Goal: Task Accomplishment & Management: Complete application form

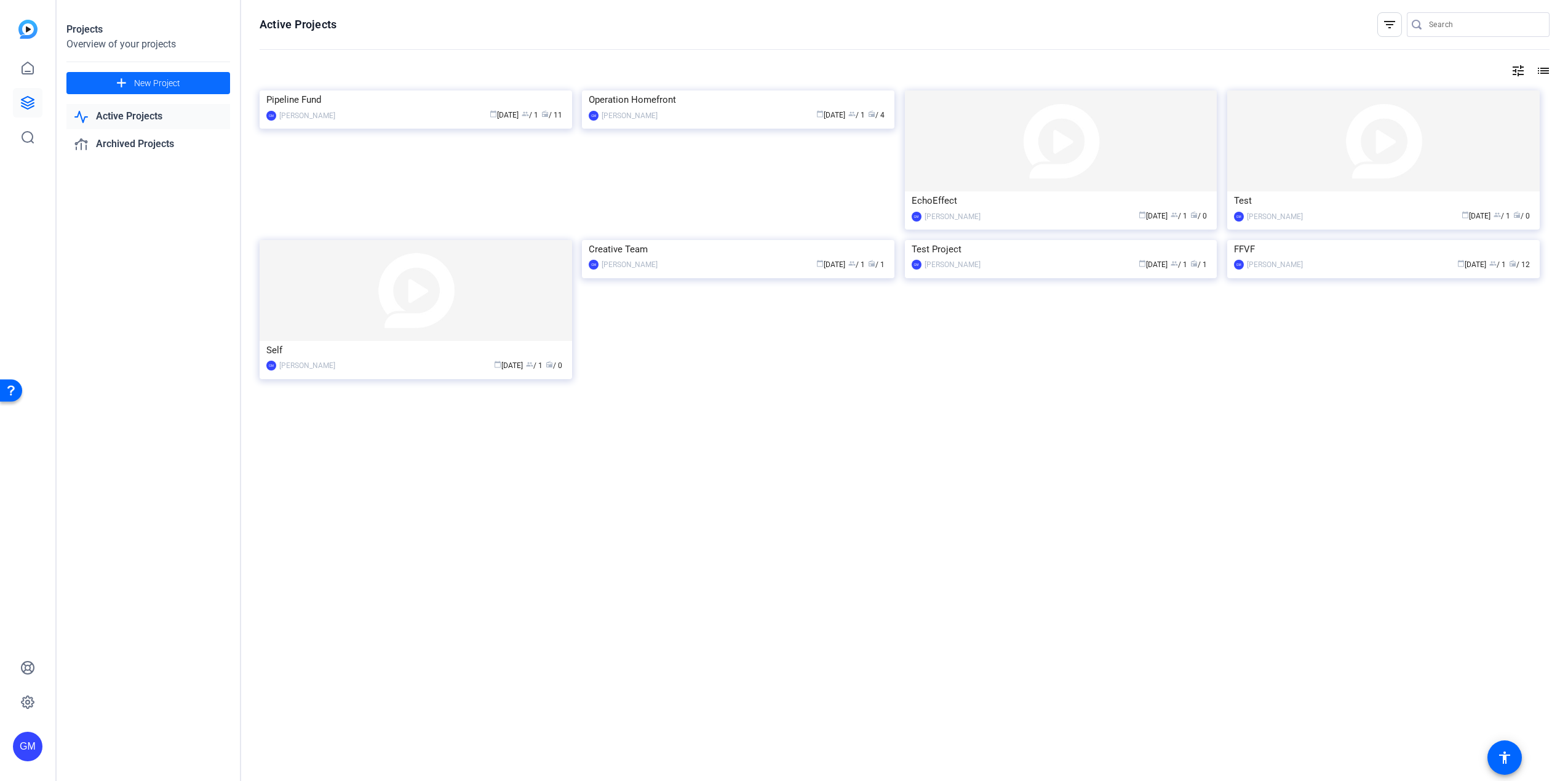
click at [192, 83] on span at bounding box center [148, 82] width 163 height 29
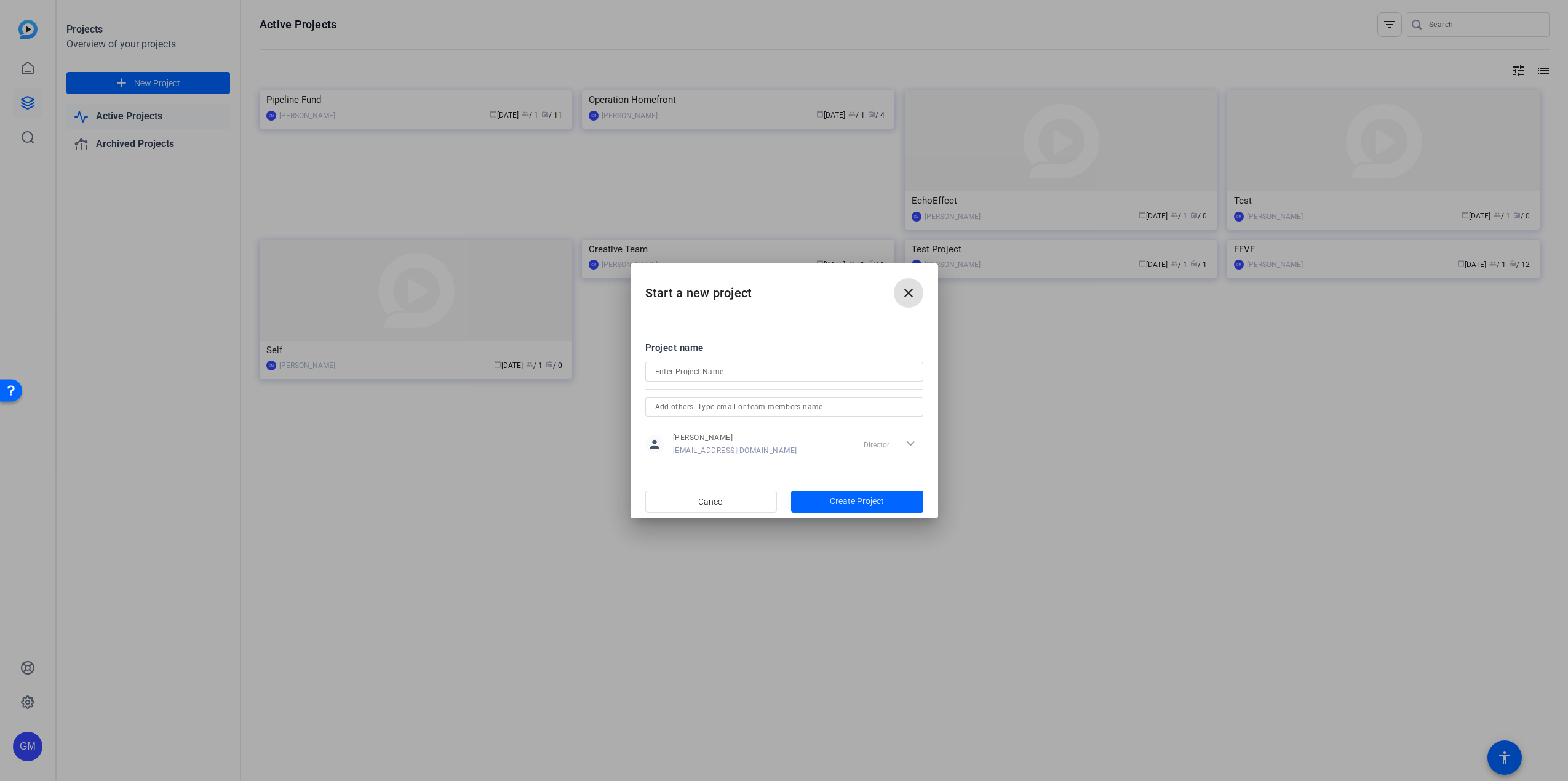
click at [0, 0] on span at bounding box center [0, 0] width 0 height 0
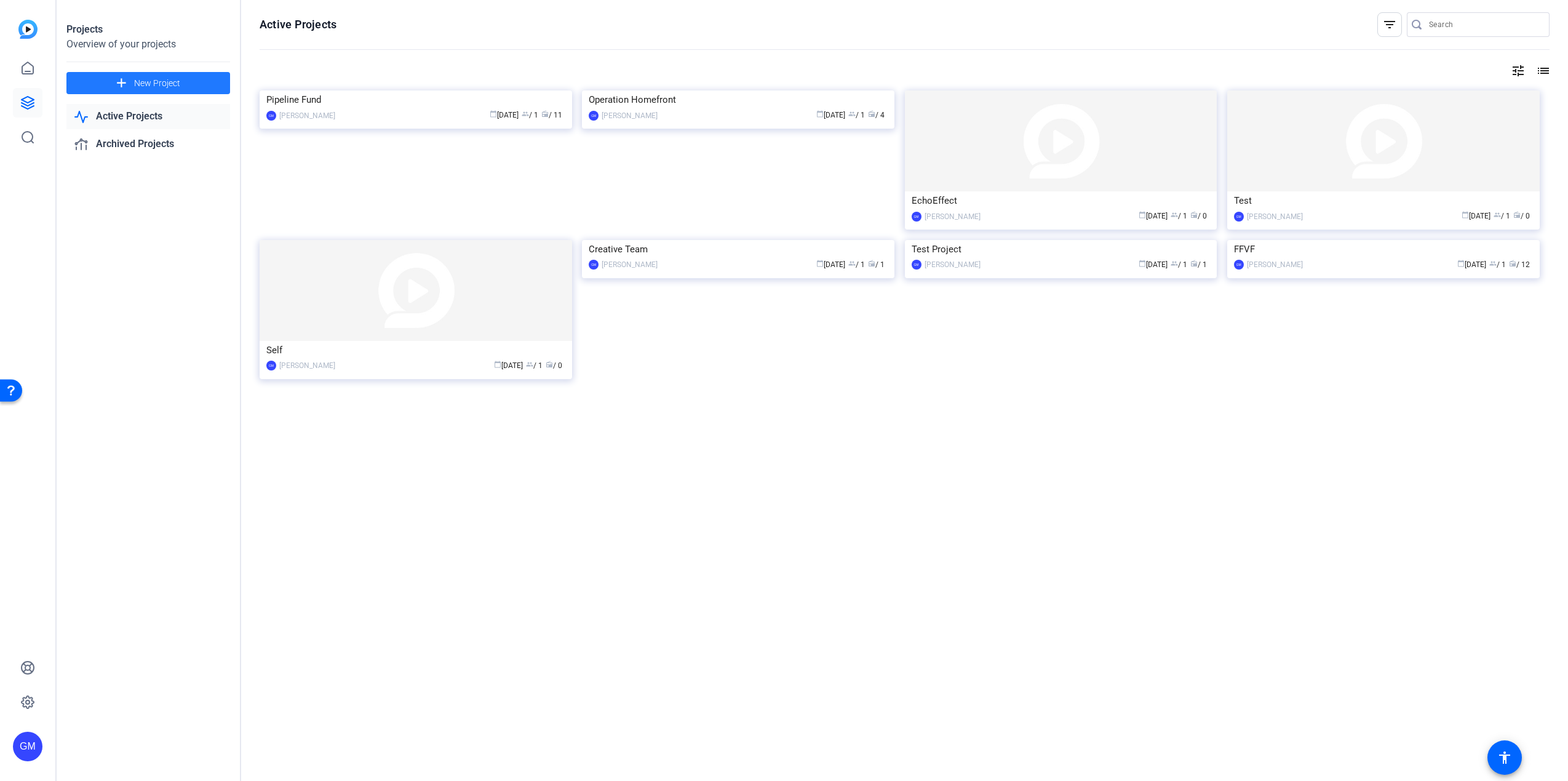
click at [144, 113] on link "Active Projects" at bounding box center [148, 117] width 163 height 26
click at [348, 90] on img at bounding box center [416, 90] width 313 height 0
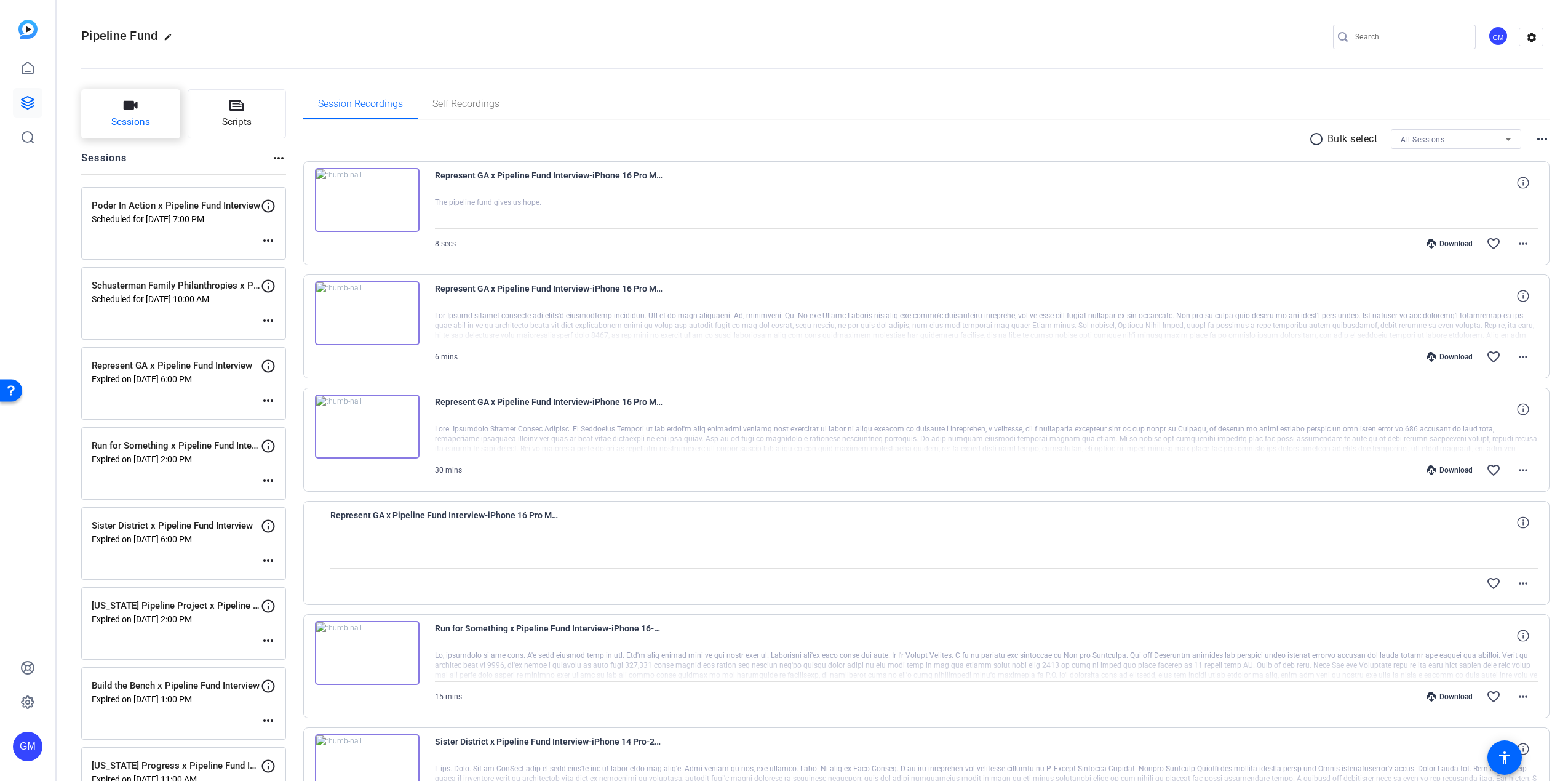
click at [141, 109] on button "Sessions" at bounding box center [131, 114] width 99 height 49
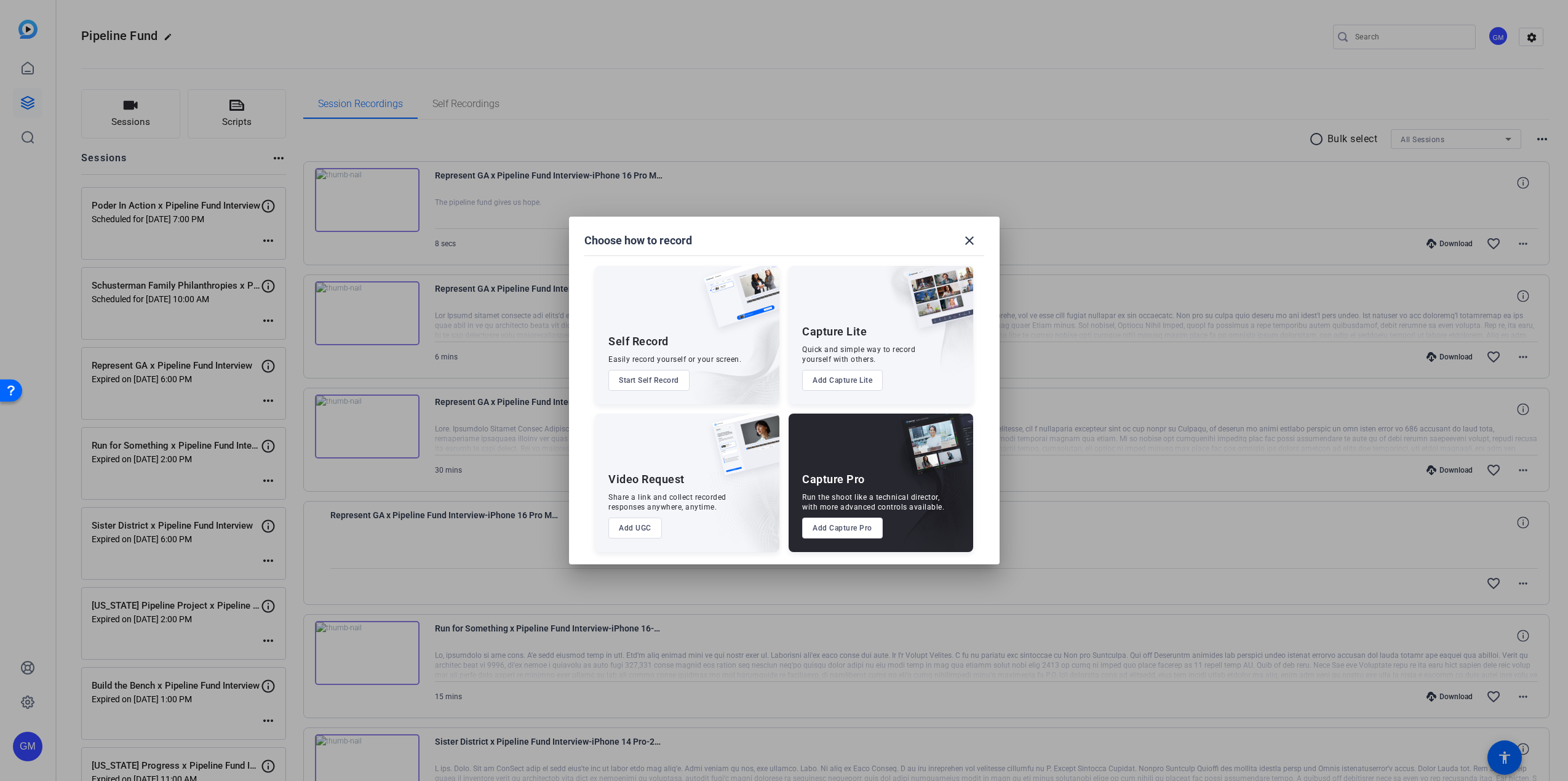
click at [845, 529] on button "Add Capture Pro" at bounding box center [842, 528] width 80 height 21
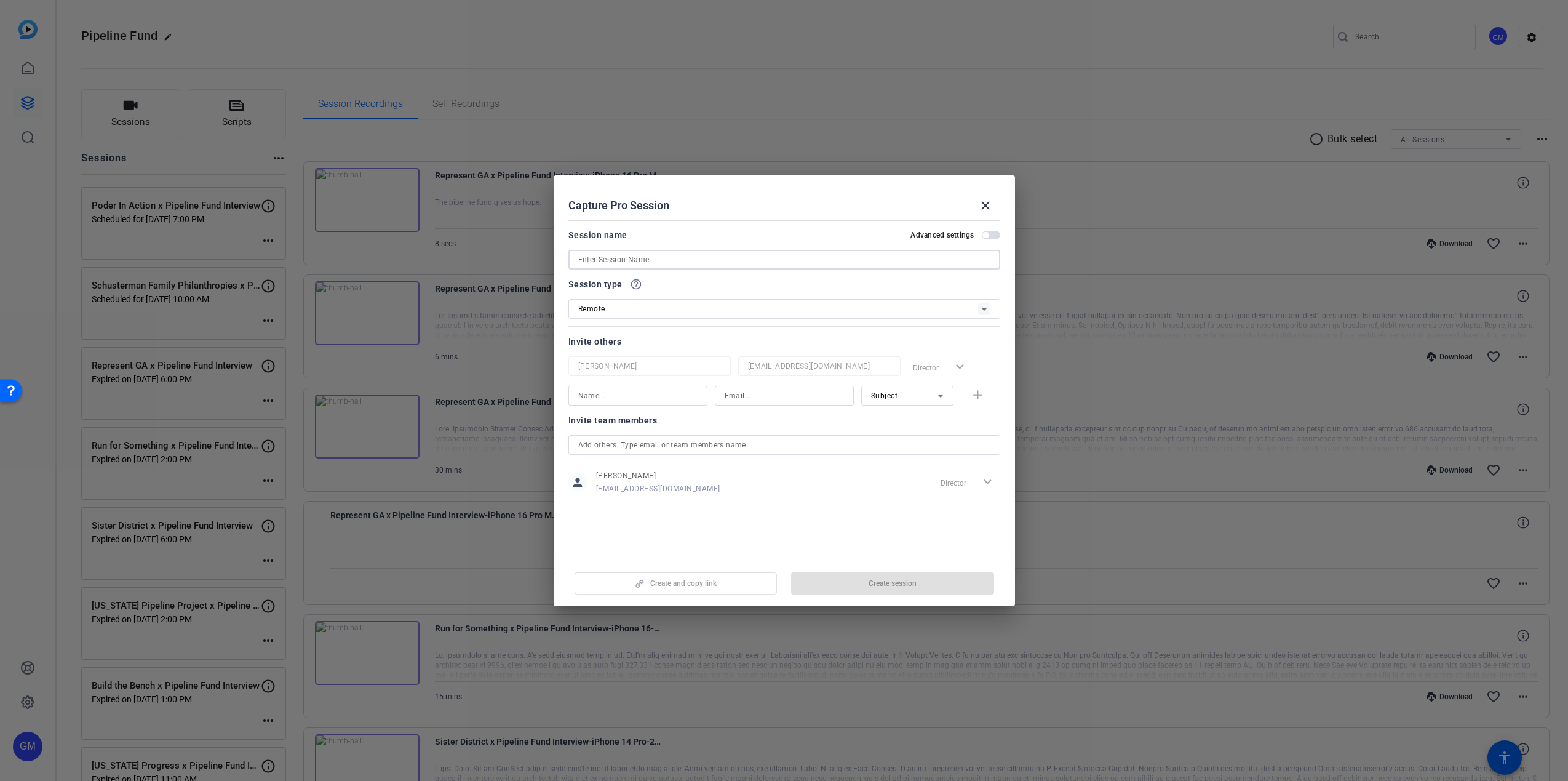
click at [619, 254] on input at bounding box center [784, 260] width 413 height 15
paste input "Pipeline Fund Interview"
type input "Pipeline Fund Interview"
click at [628, 390] on input at bounding box center [638, 396] width 119 height 15
type input "Jac"
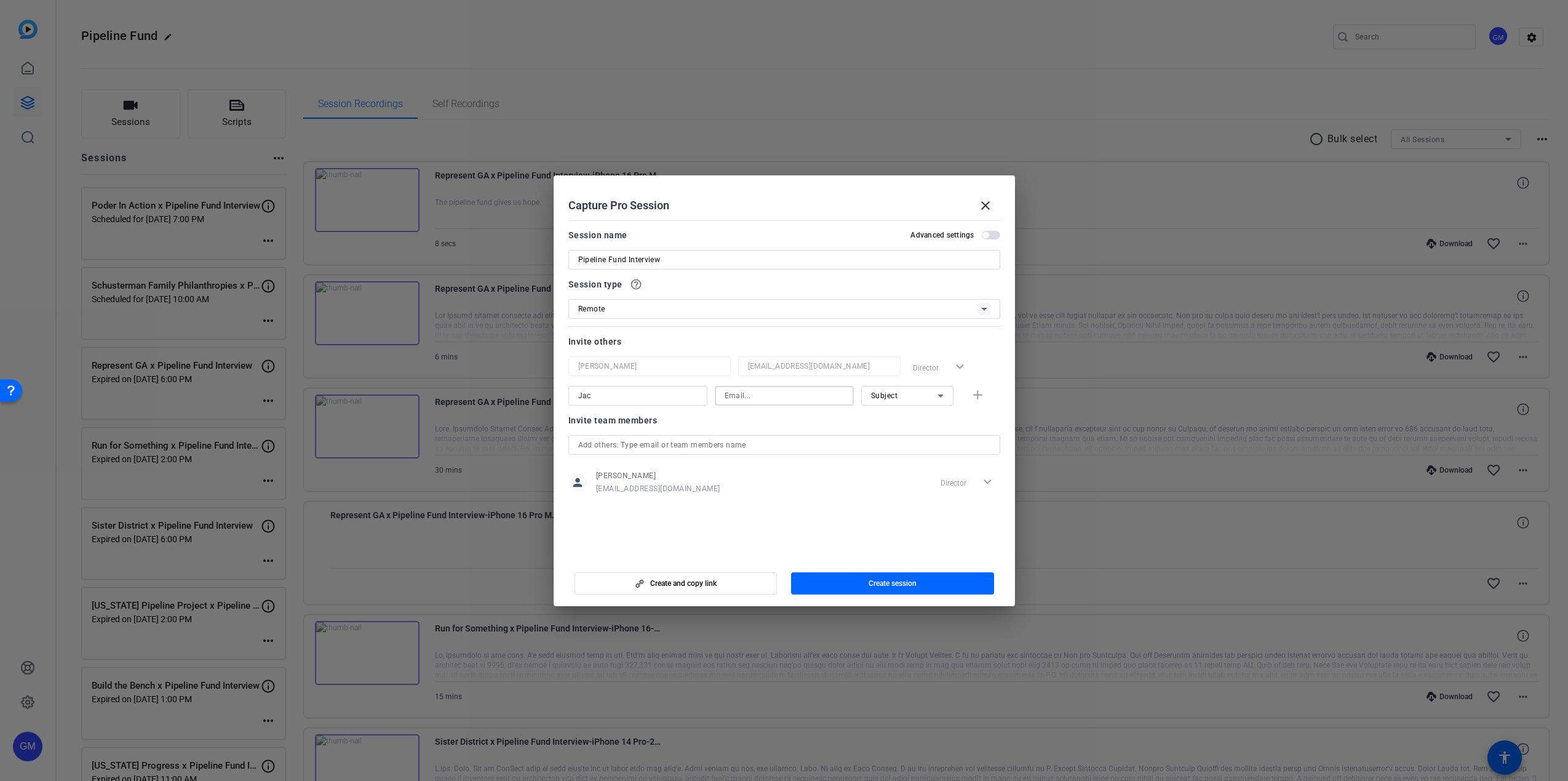
click at [746, 396] on input at bounding box center [784, 396] width 119 height 15
type input "[EMAIL_ADDRESS][PERSON_NAME][DOMAIN_NAME]"
click at [914, 398] on div "Subject" at bounding box center [904, 395] width 66 height 15
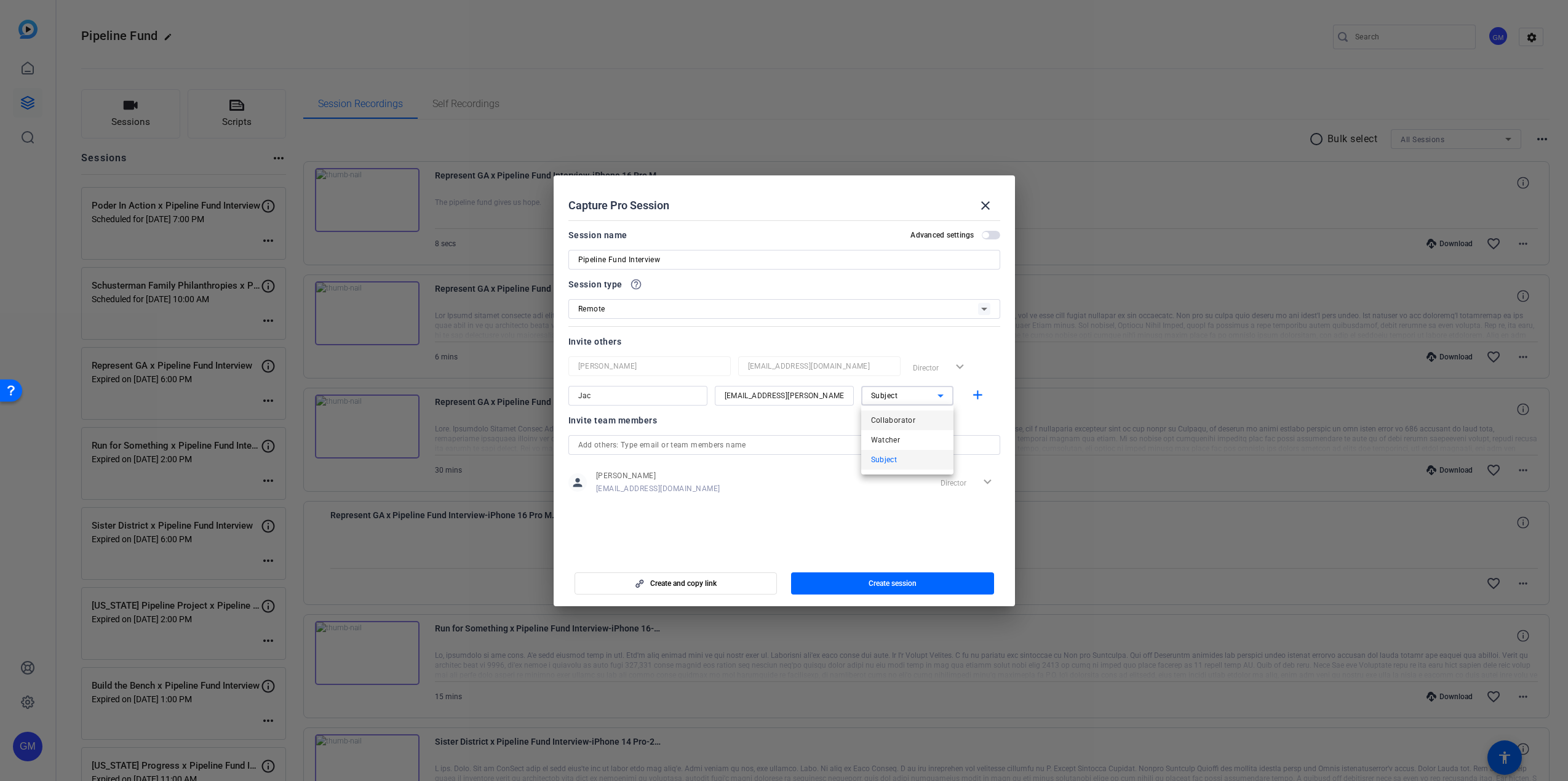
click at [913, 419] on span "Collaborator" at bounding box center [893, 420] width 45 height 15
click at [975, 394] on mat-icon "add" at bounding box center [977, 395] width 15 height 15
click at [681, 428] on input at bounding box center [638, 425] width 119 height 15
type input "[PERSON_NAME]"
type input "L"
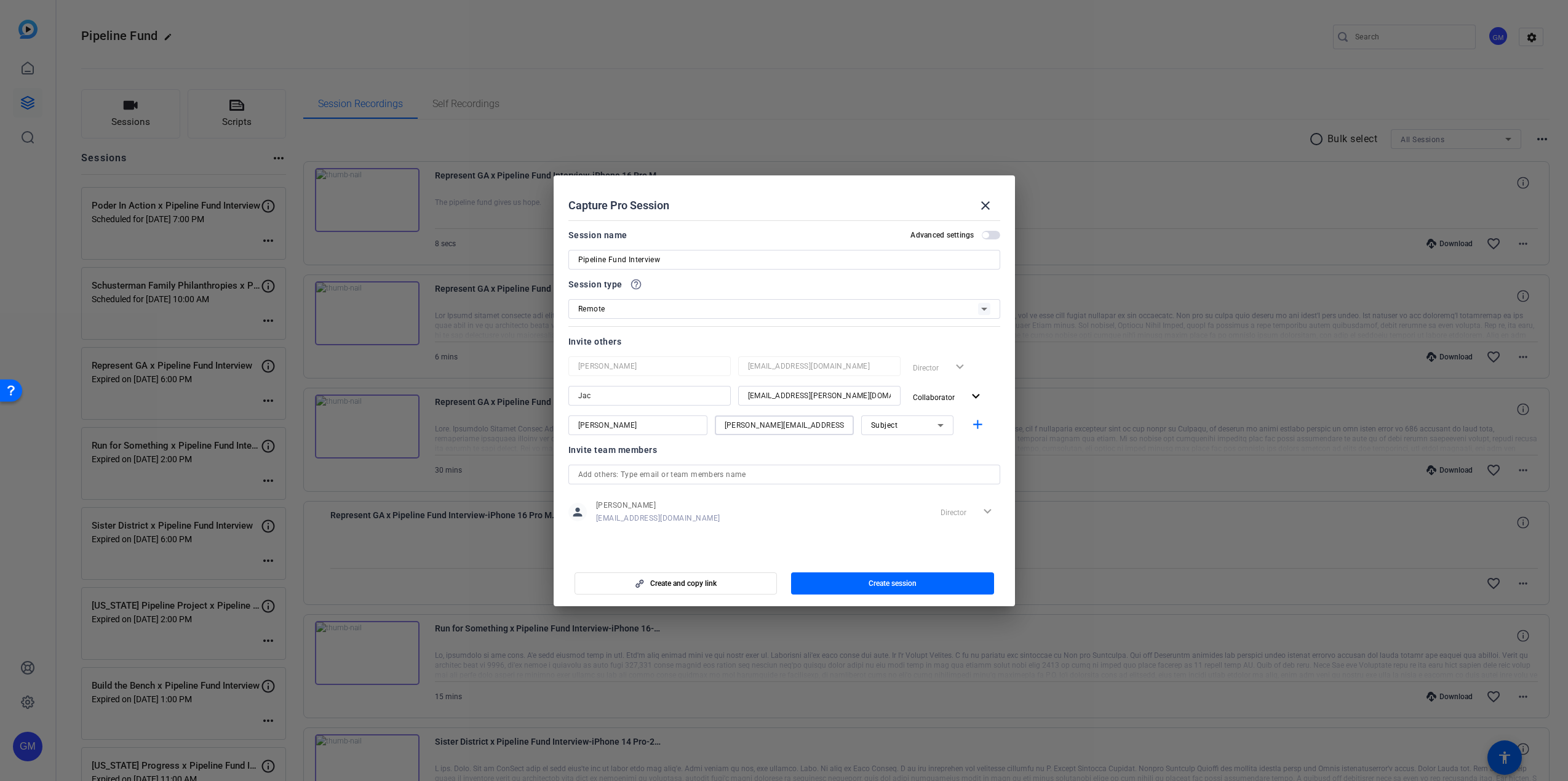
type input "[PERSON_NAME][EMAIL_ADDRESS][PERSON_NAME][DOMAIN_NAME]"
click at [915, 425] on div "Subject" at bounding box center [904, 424] width 66 height 15
click at [910, 451] on span "Collaborator" at bounding box center [893, 450] width 45 height 15
click at [976, 428] on mat-icon "add" at bounding box center [977, 424] width 15 height 15
click at [624, 458] on input at bounding box center [638, 454] width 119 height 15
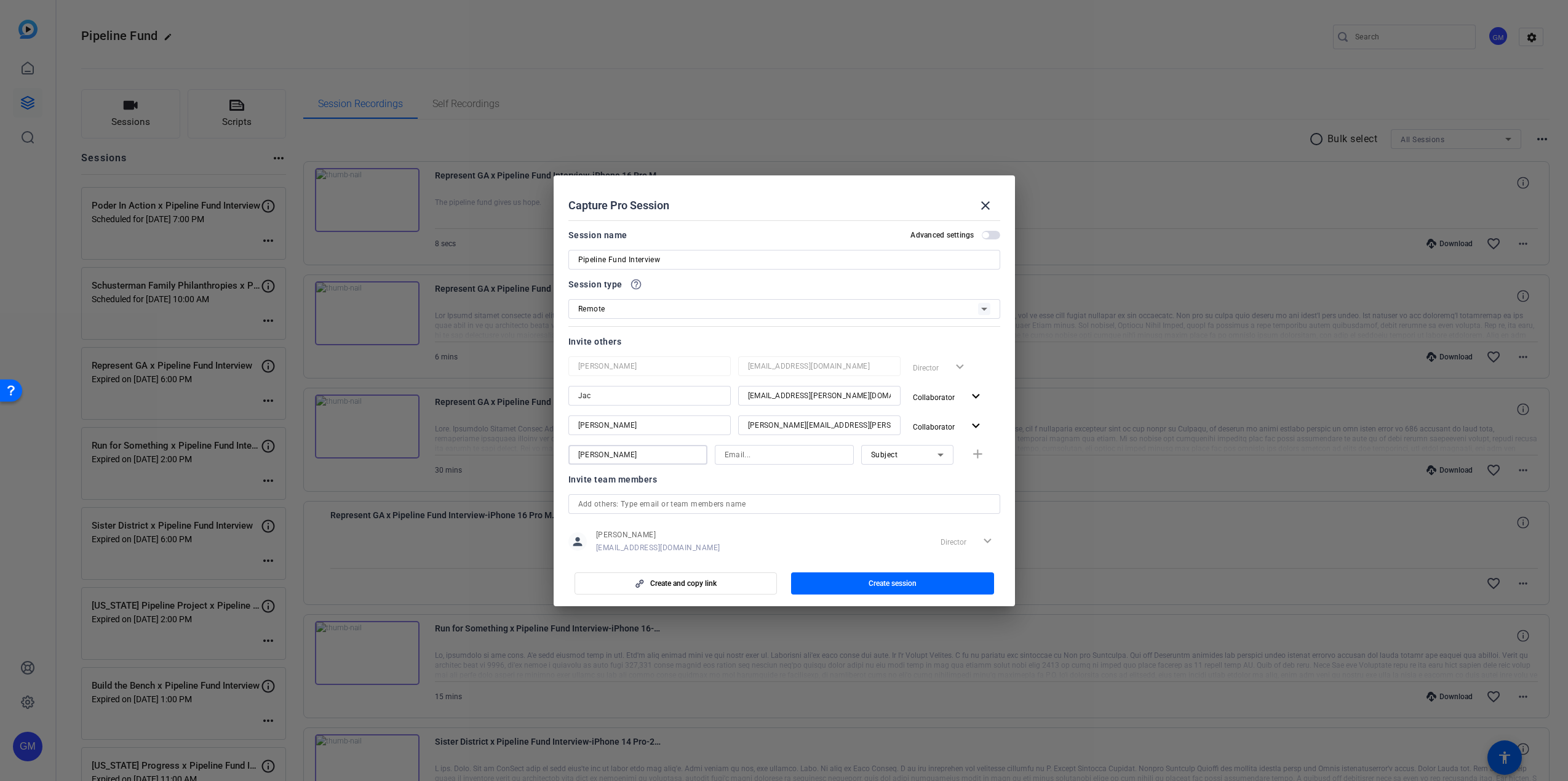
type input "[PERSON_NAME]"
click at [732, 455] on input at bounding box center [784, 454] width 119 height 15
type input "[PERSON_NAME][EMAIL_ADDRESS][PERSON_NAME][DOMAIN_NAME]"
click at [920, 453] on div "Subject" at bounding box center [904, 454] width 66 height 15
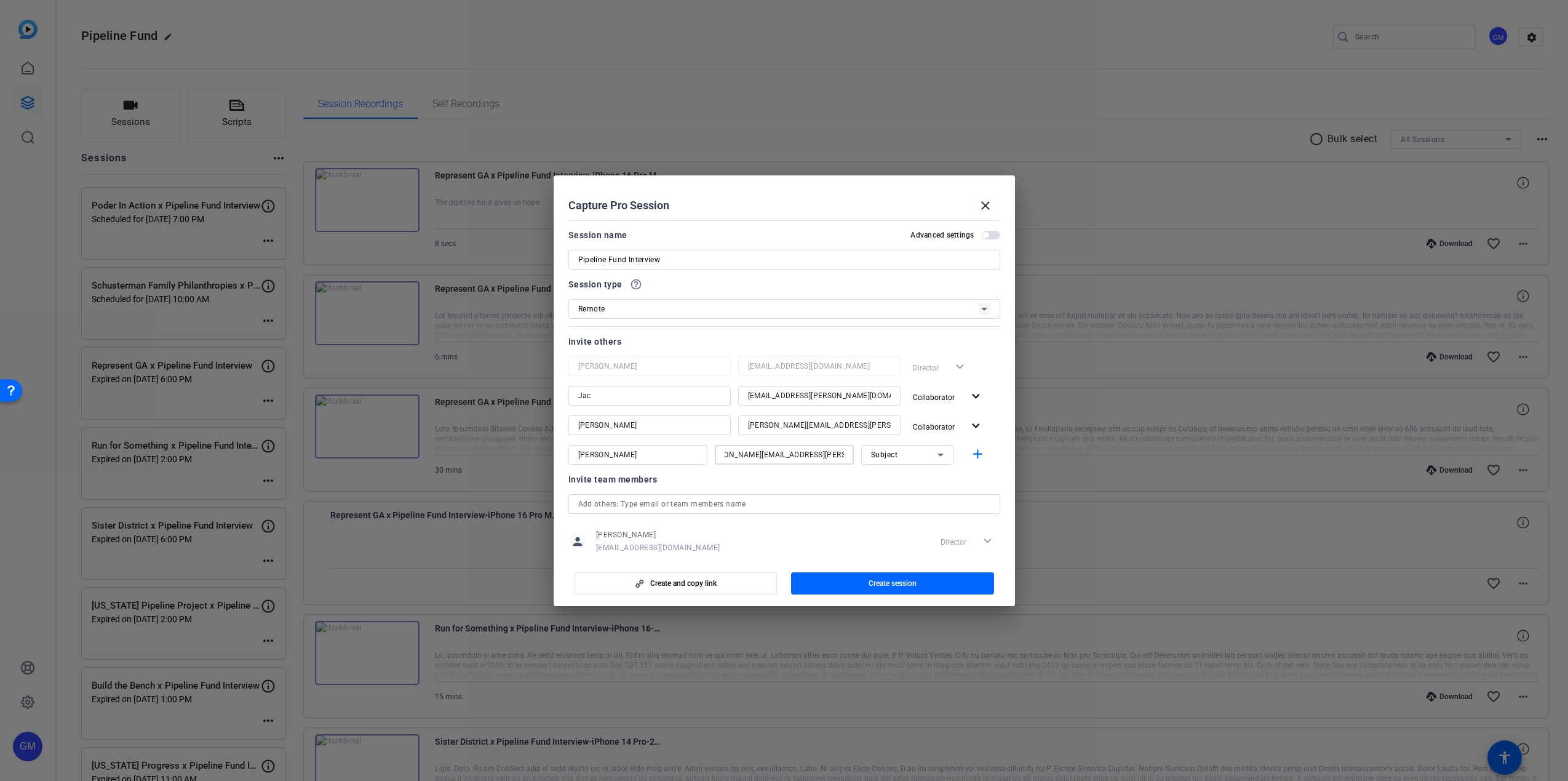
scroll to position [0, 0]
click at [912, 481] on mat-option "Collaborator" at bounding box center [900, 479] width 92 height 19
click at [973, 451] on mat-icon "add" at bounding box center [977, 454] width 15 height 15
click at [621, 485] on input at bounding box center [638, 484] width 119 height 15
type input "[PERSON_NAME]"
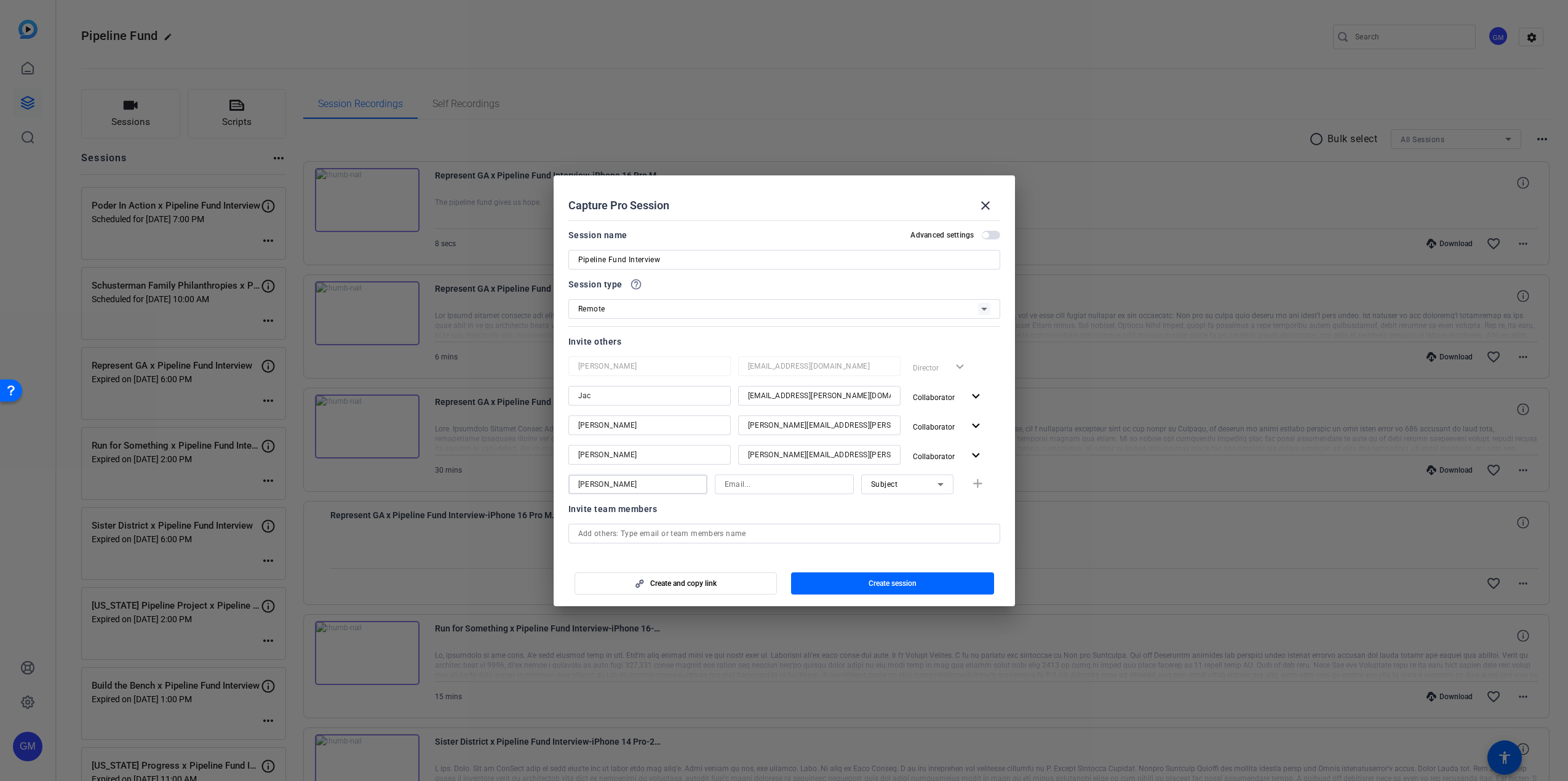
click at [747, 483] on input at bounding box center [784, 484] width 119 height 15
paste input "[PERSON_NAME][EMAIL_ADDRESS][DOMAIN_NAME]"
type input "[PERSON_NAME][EMAIL_ADDRESS][DOMAIN_NAME]"
click at [973, 481] on mat-icon "add" at bounding box center [977, 483] width 15 height 15
click at [982, 232] on span "button" at bounding box center [991, 235] width 19 height 9
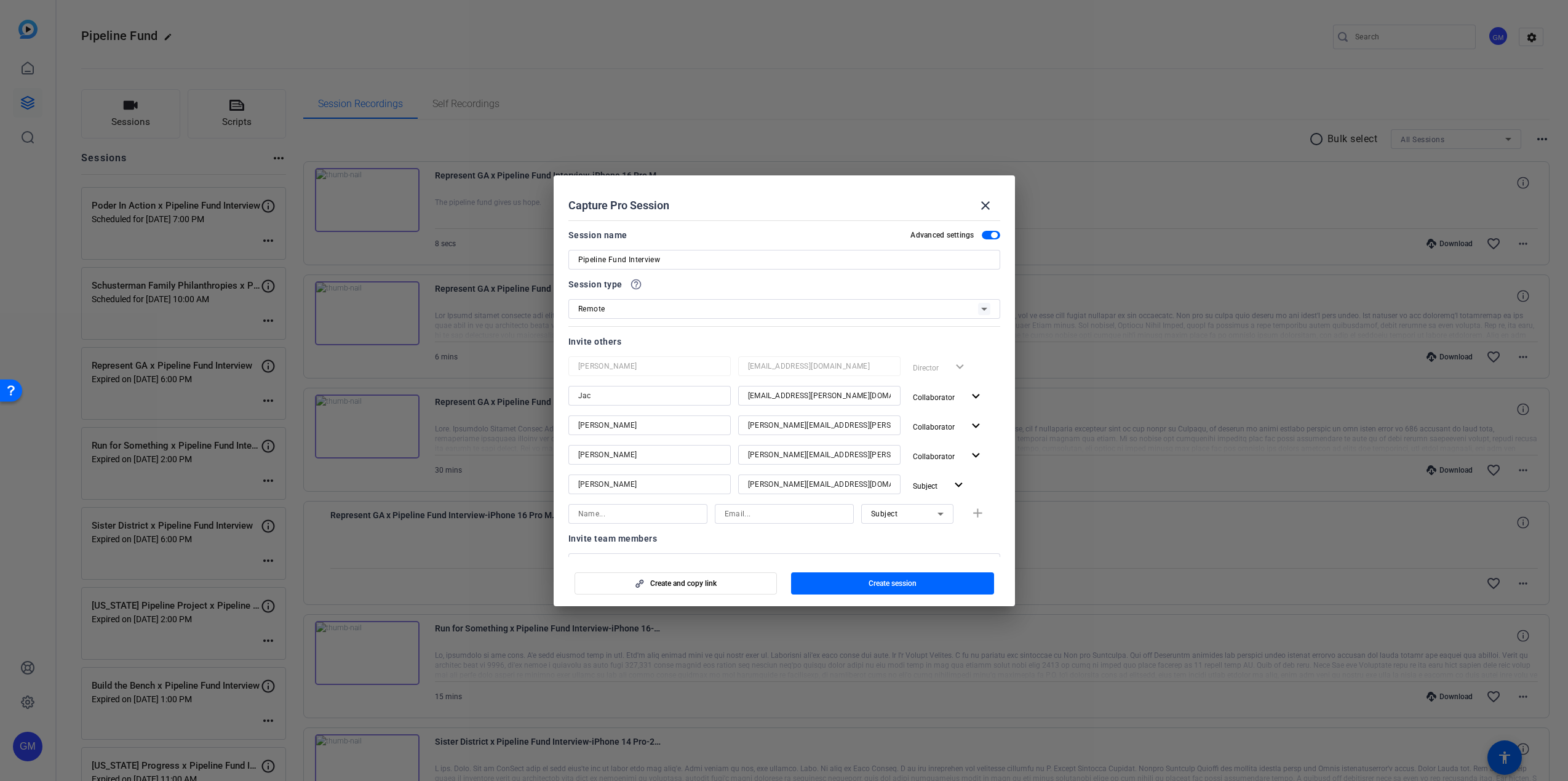
scroll to position [141, 0]
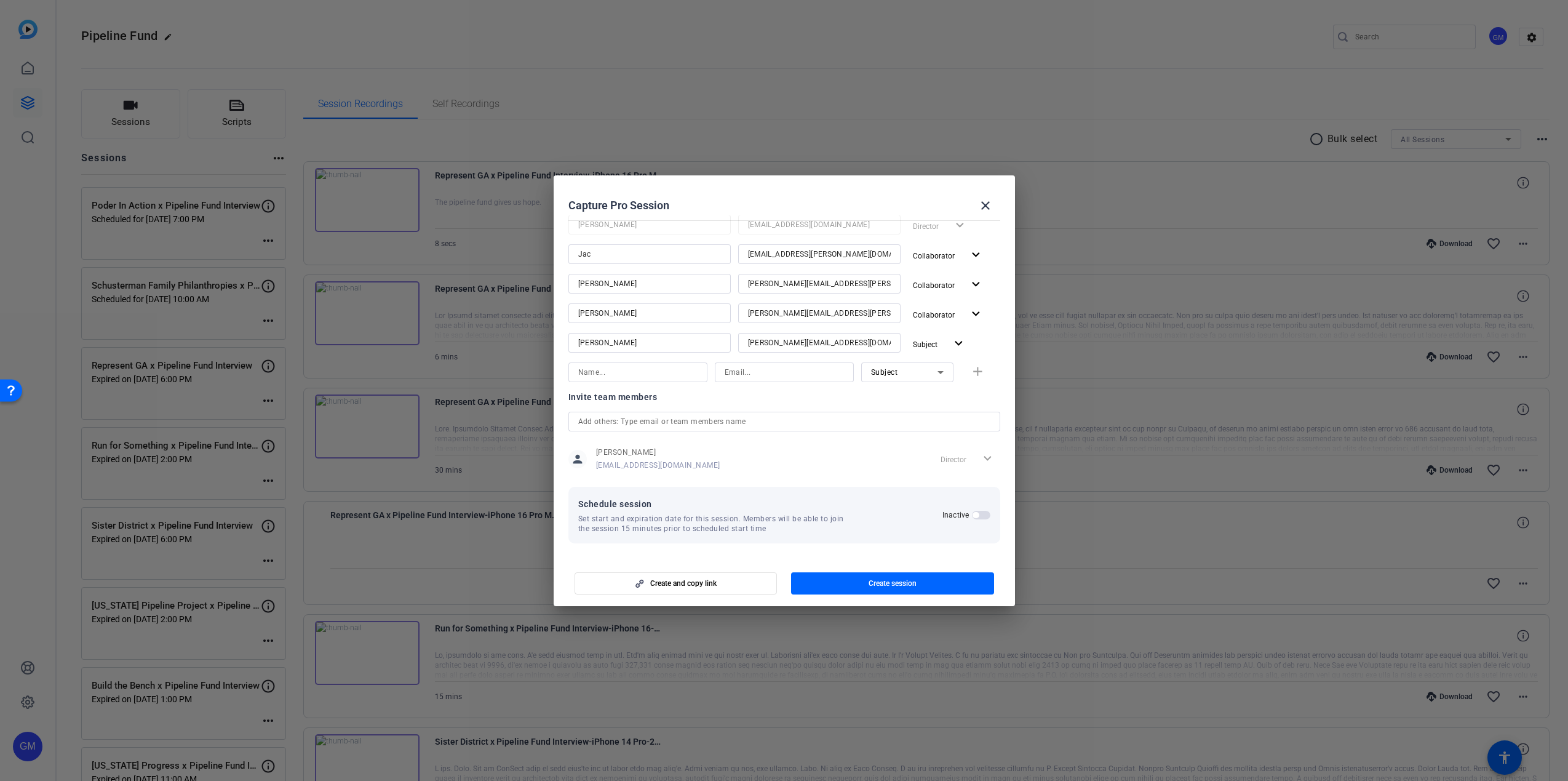
click at [974, 513] on span "button" at bounding box center [981, 515] width 19 height 9
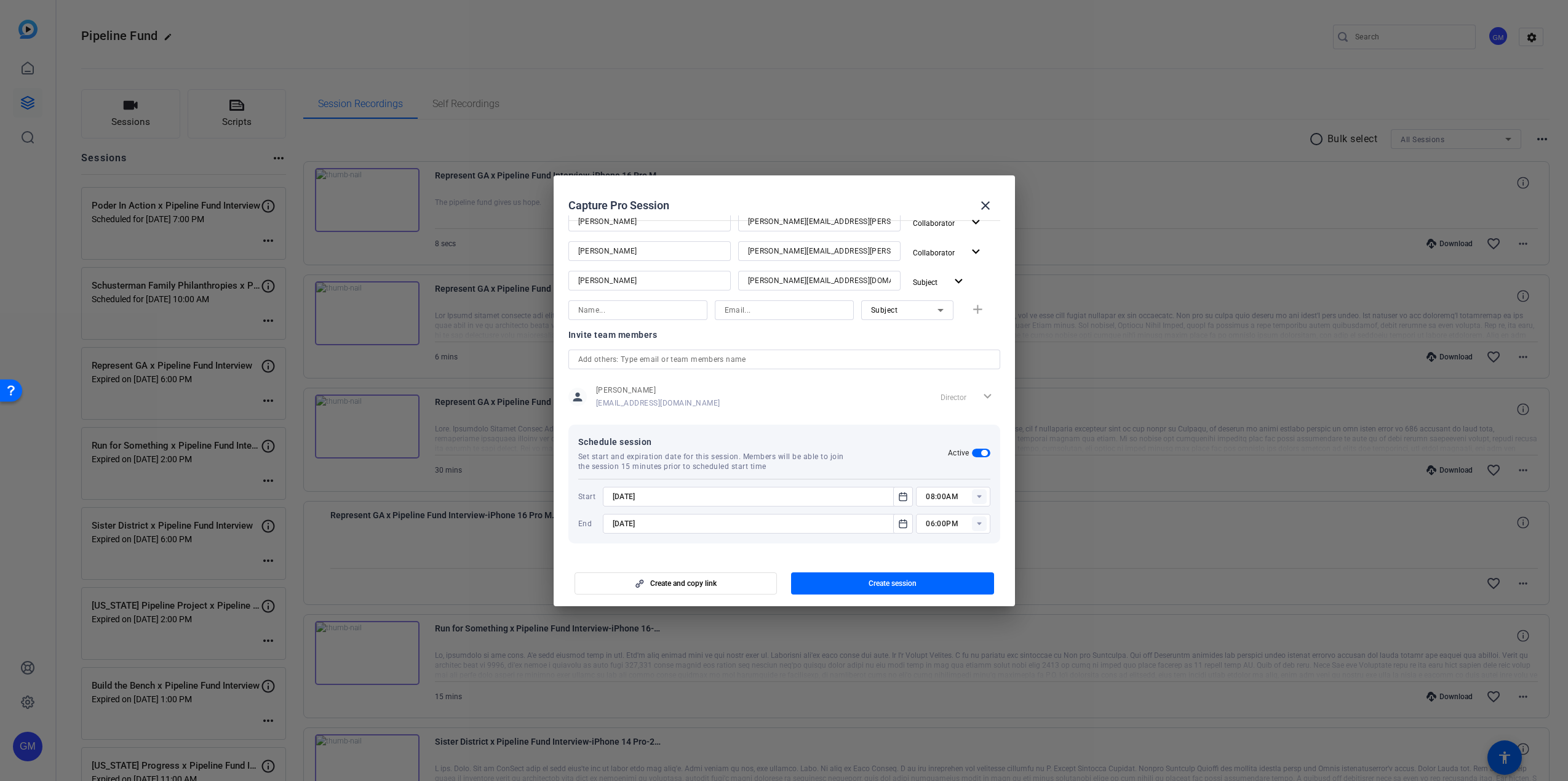
click at [973, 496] on icon at bounding box center [980, 497] width 15 height 15
click at [947, 522] on mat-option "11:00AM" at bounding box center [947, 516] width 74 height 19
type input "11:00AM"
click at [973, 524] on icon at bounding box center [980, 523] width 15 height 15
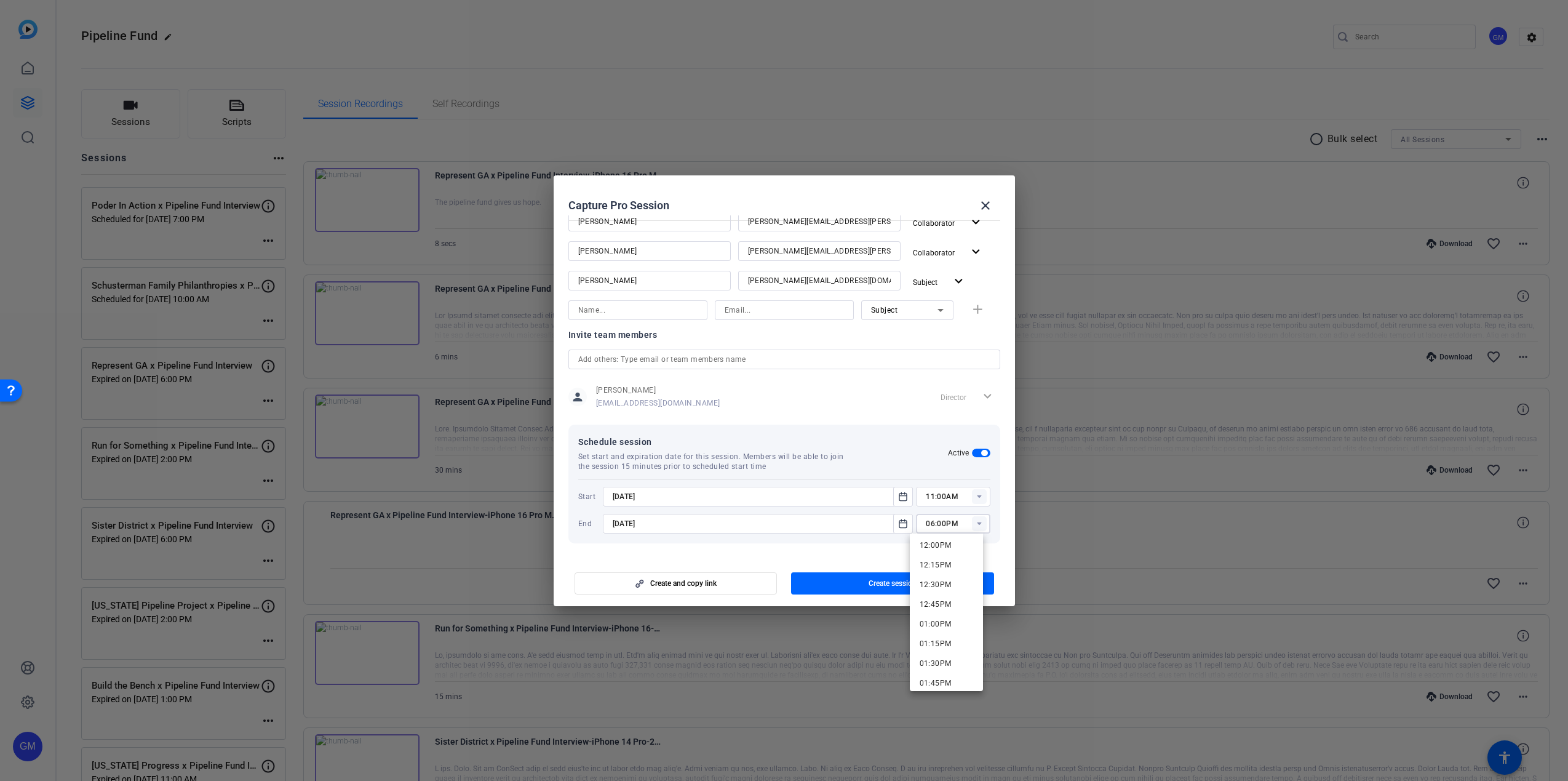
scroll to position [932, 0]
click at [945, 563] on span "12:00PM" at bounding box center [935, 561] width 32 height 9
type input "12:00PM"
click at [899, 522] on icon "Open calendar" at bounding box center [903, 523] width 7 height 8
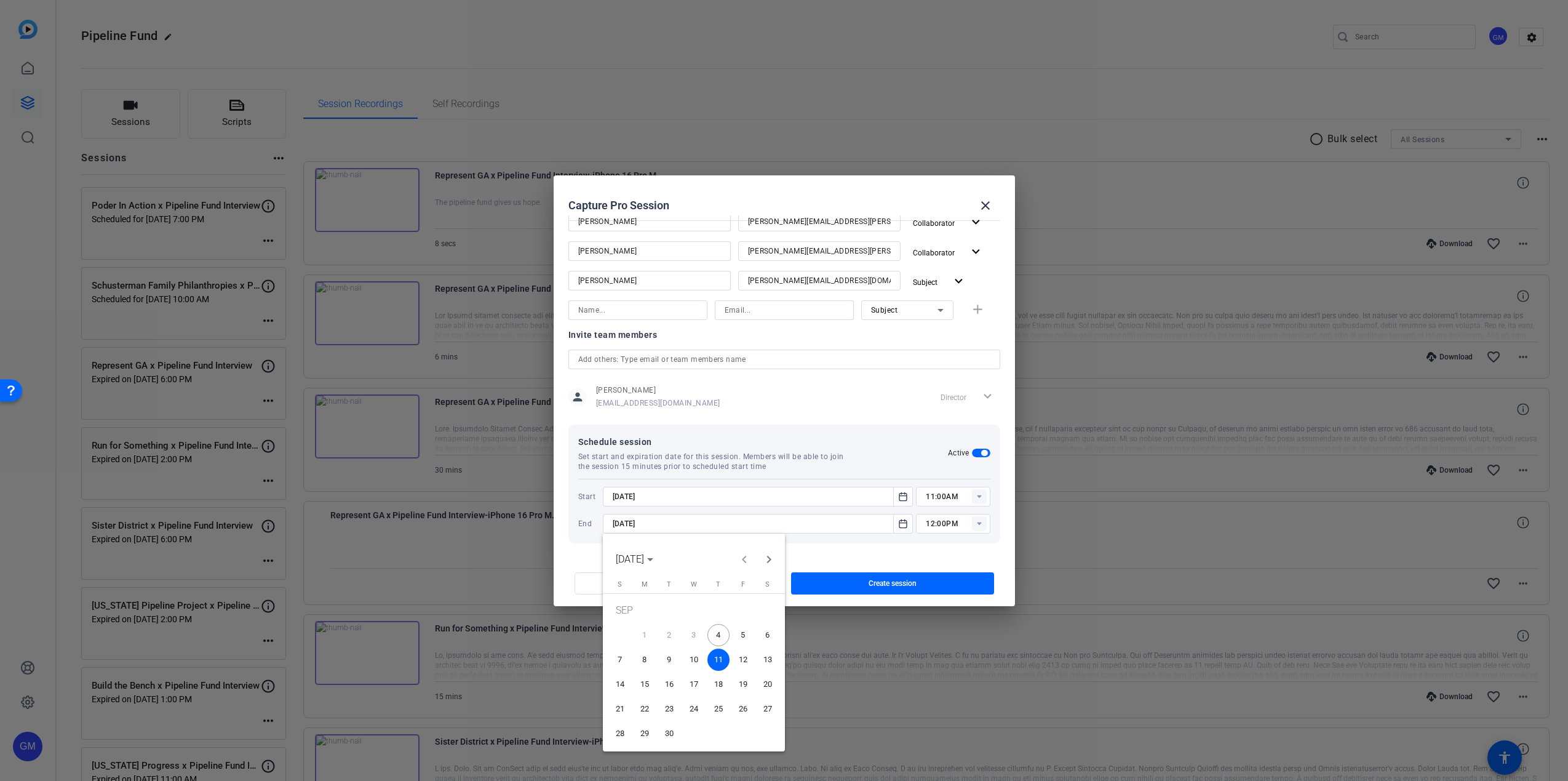
click at [718, 633] on span "4" at bounding box center [718, 634] width 22 height 22
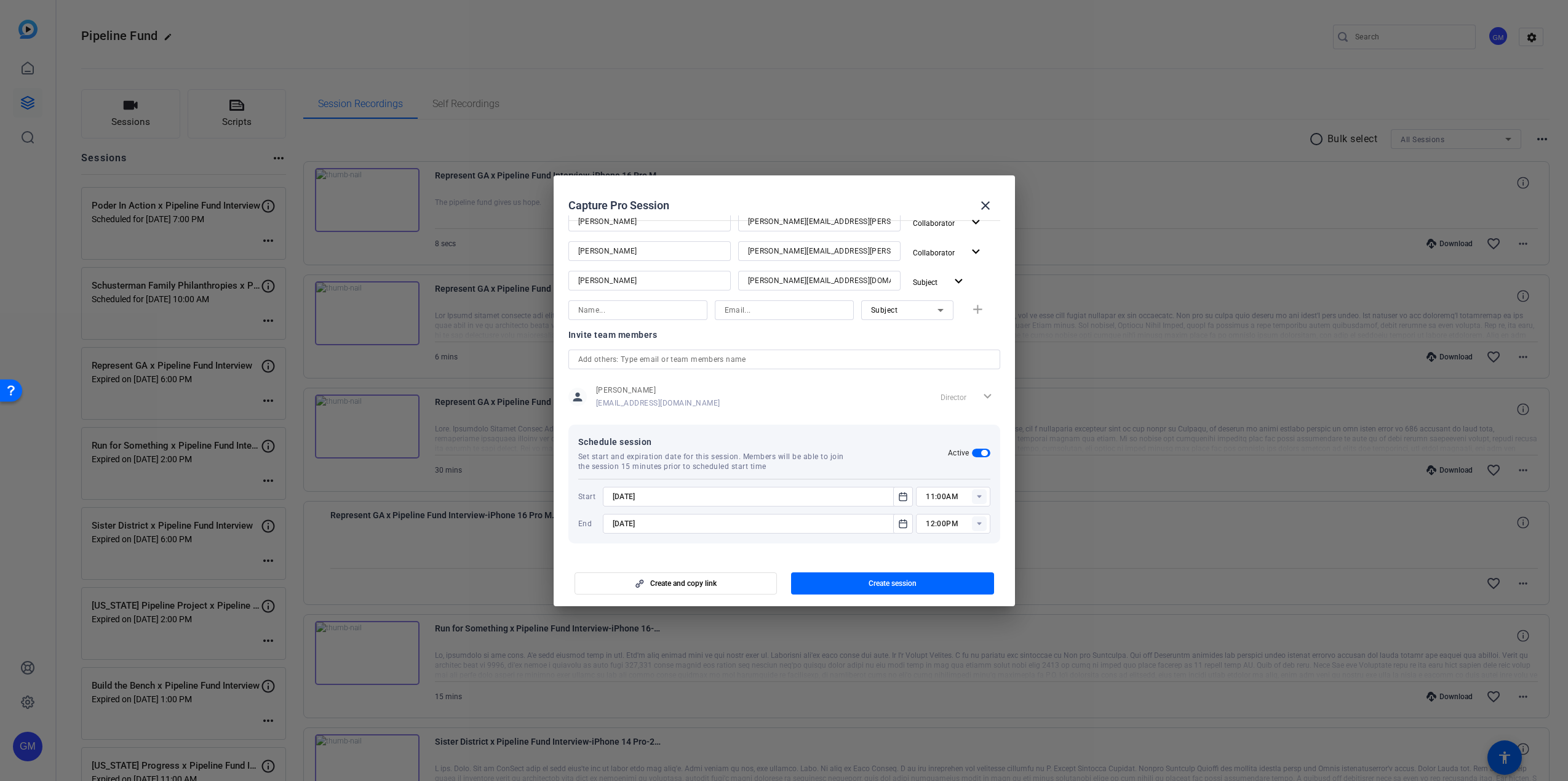
type input "[DATE]"
click at [869, 546] on div at bounding box center [759, 540] width 311 height 13
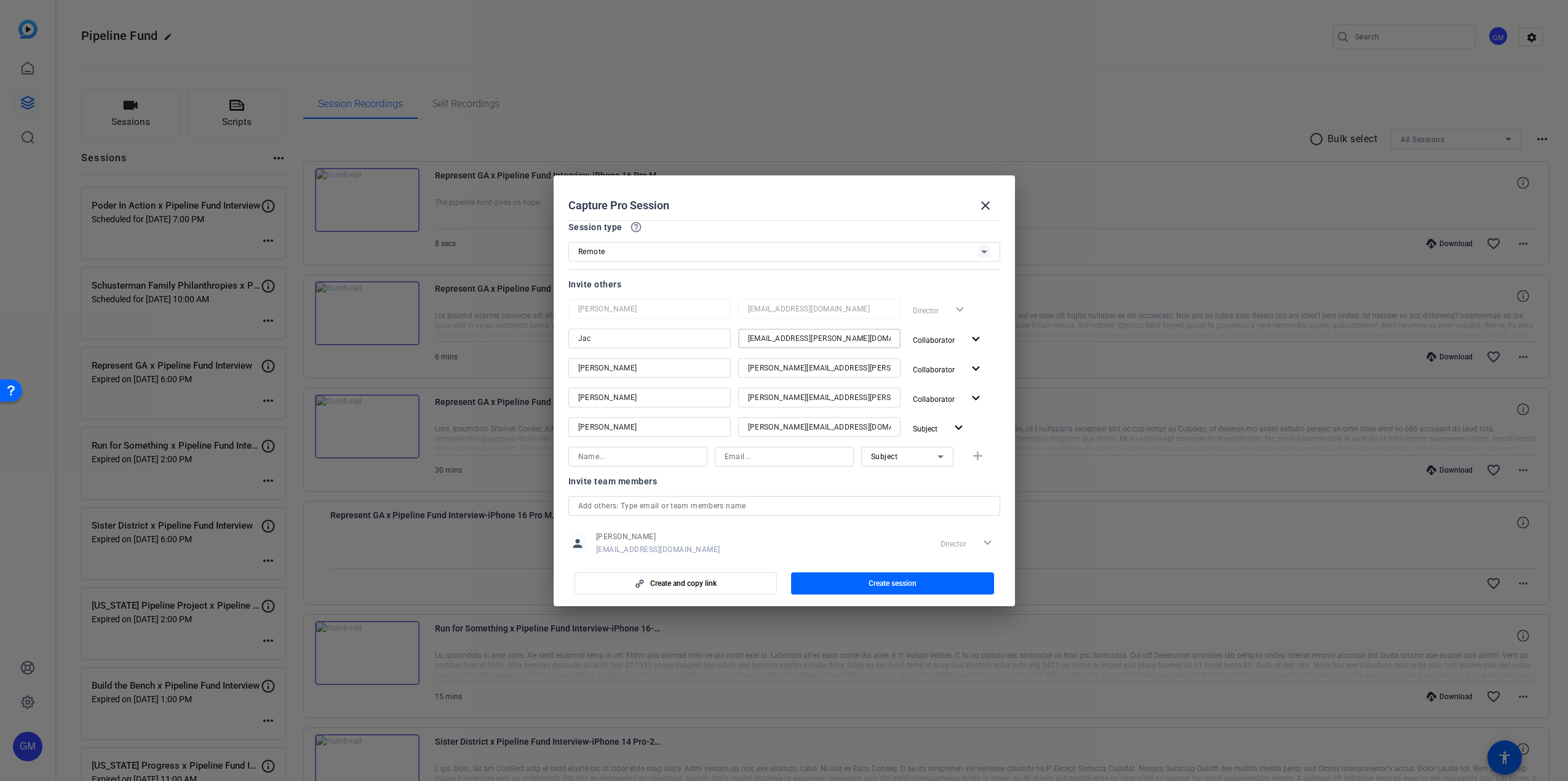
click at [782, 337] on input "[EMAIL_ADDRESS][PERSON_NAME][DOMAIN_NAME]" at bounding box center [820, 338] width 143 height 15
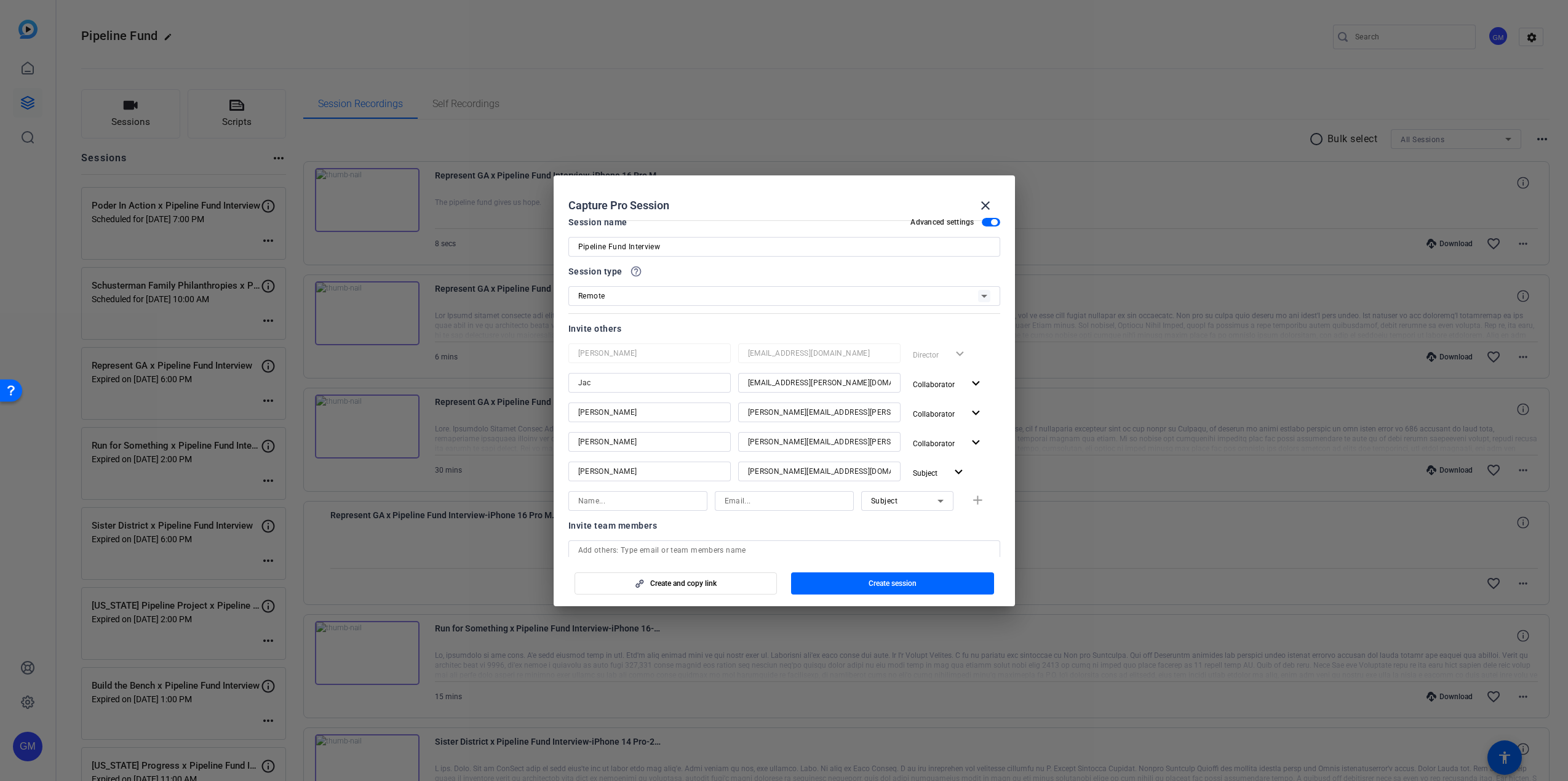
scroll to position [0, 0]
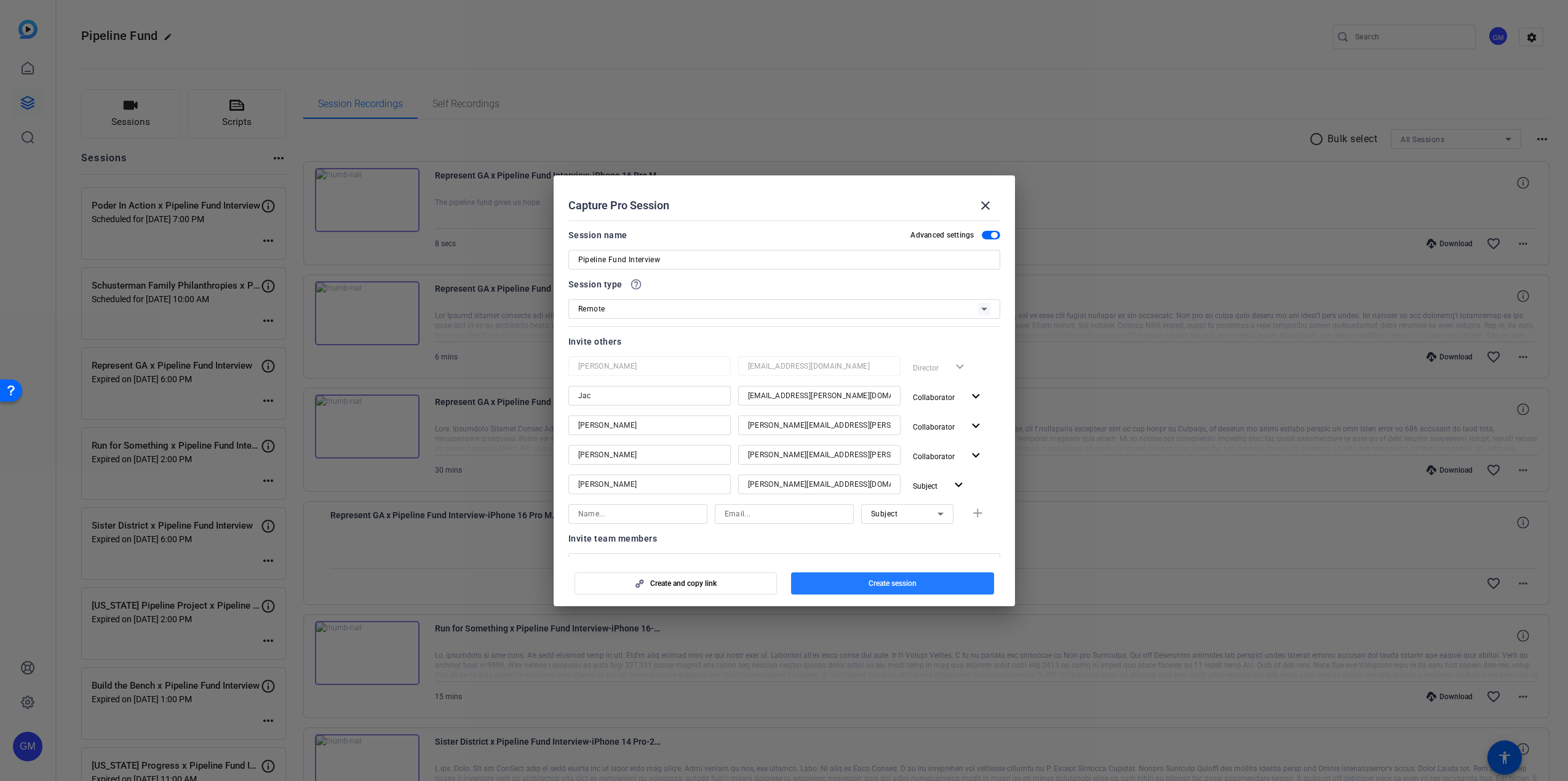
click at [895, 581] on span "Create session" at bounding box center [892, 583] width 48 height 10
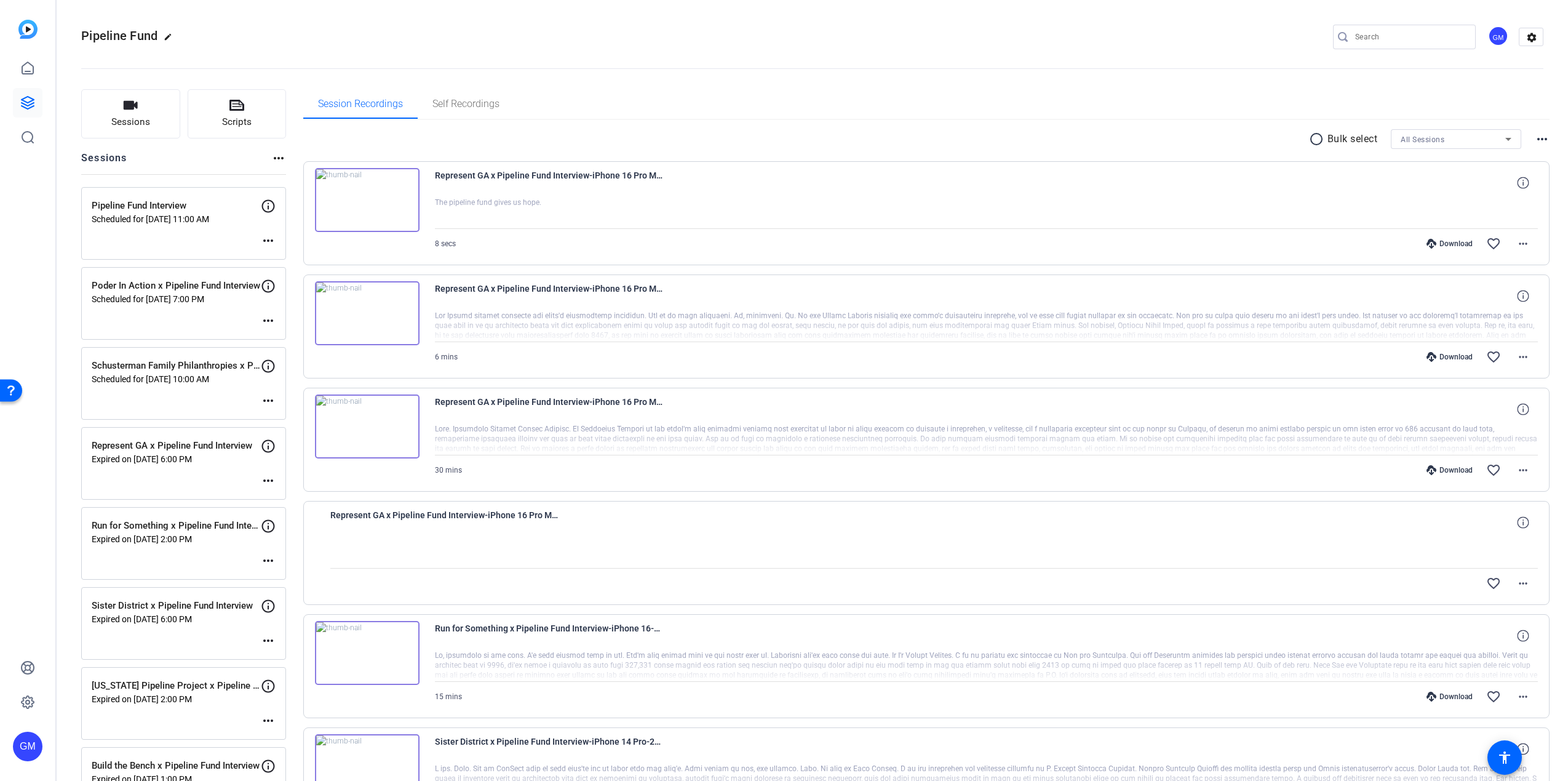
click at [268, 239] on mat-icon "more_horiz" at bounding box center [268, 240] width 15 height 15
click at [279, 259] on span "Edit Session" at bounding box center [298, 259] width 56 height 15
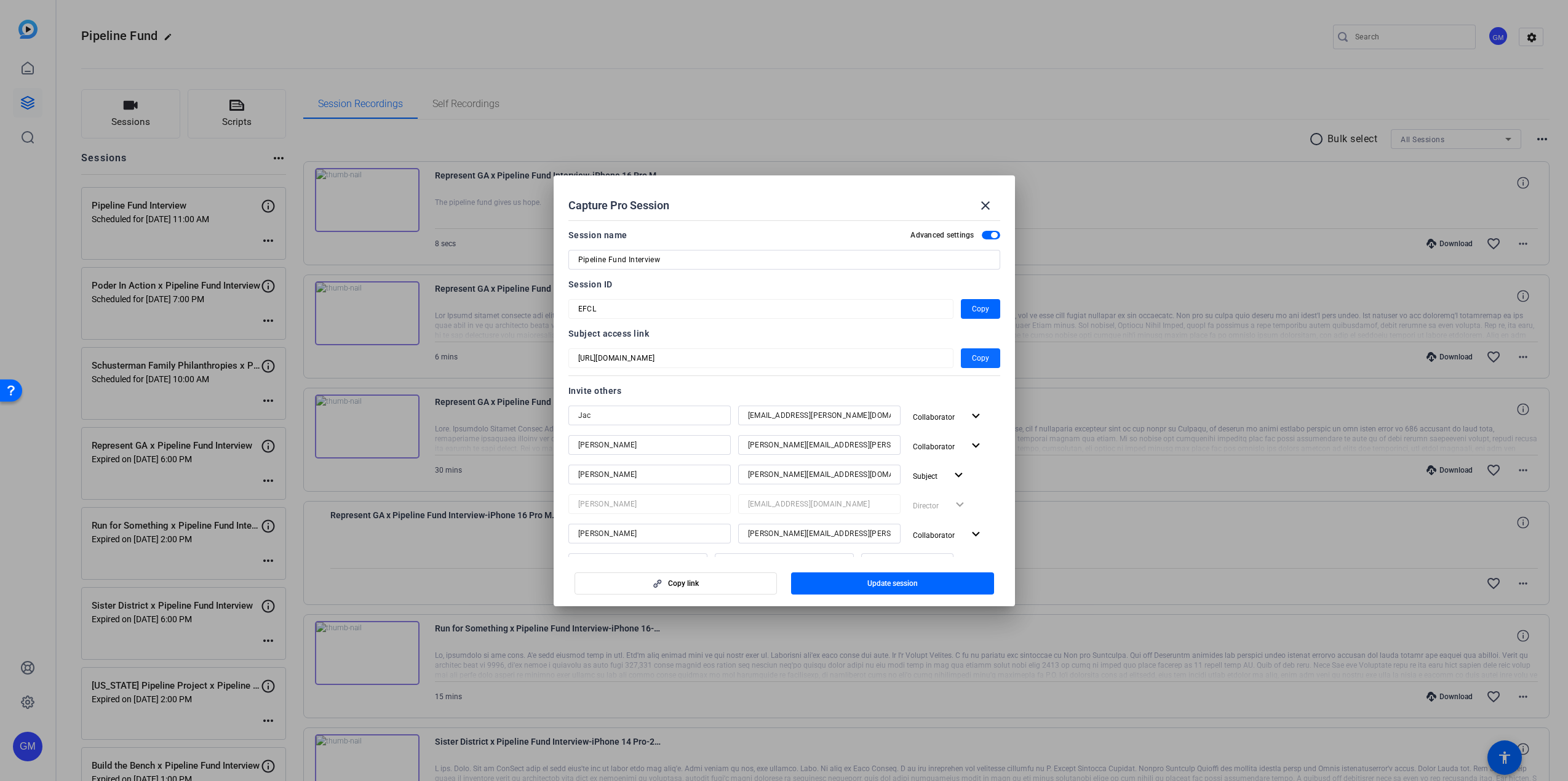
click at [973, 358] on span "Copy" at bounding box center [981, 358] width 18 height 15
